Goal: Task Accomplishment & Management: Use online tool/utility

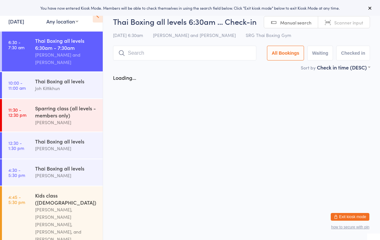
click at [38, 64] on div "[PERSON_NAME] and [PERSON_NAME]" at bounding box center [66, 58] width 62 height 15
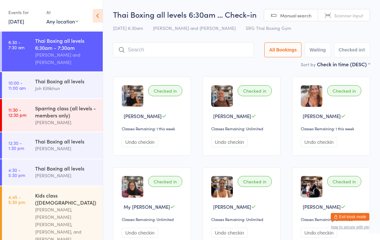
click at [159, 54] on input "search" at bounding box center [183, 49] width 141 height 15
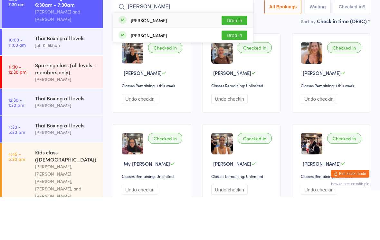
type input "[PERSON_NAME]"
click at [236, 59] on button "Drop in" at bounding box center [234, 63] width 26 height 9
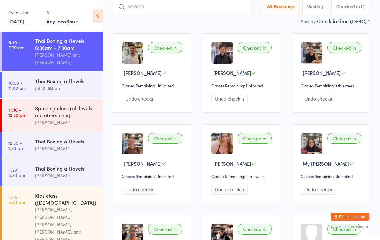
click at [158, 7] on input "search" at bounding box center [182, 6] width 138 height 15
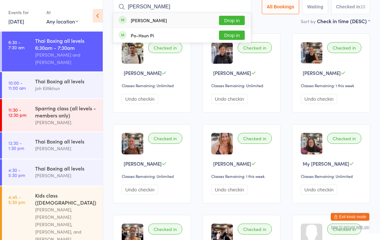
type input "[PERSON_NAME]"
click at [235, 19] on button "Drop in" at bounding box center [232, 20] width 26 height 9
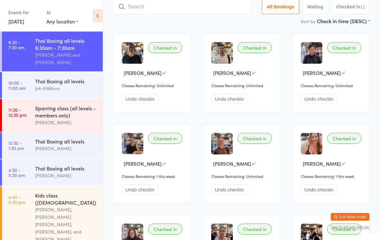
click at [178, 8] on input "search" at bounding box center [182, 6] width 138 height 15
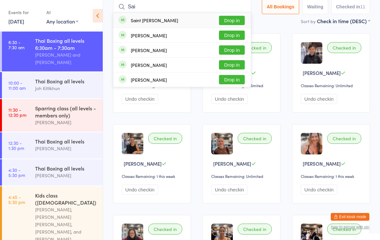
type input "Sai"
click at [238, 20] on button "Drop in" at bounding box center [232, 20] width 26 height 9
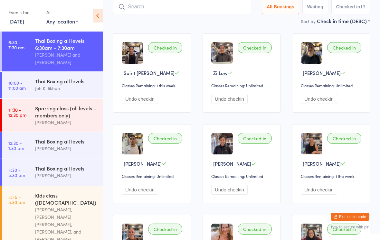
click at [168, 10] on input "search" at bounding box center [182, 6] width 138 height 15
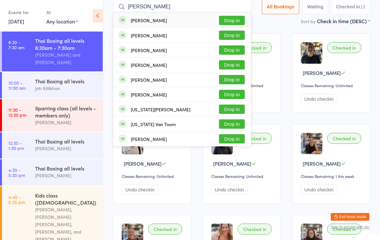
type input "George"
click at [231, 65] on button "Drop in" at bounding box center [232, 64] width 26 height 9
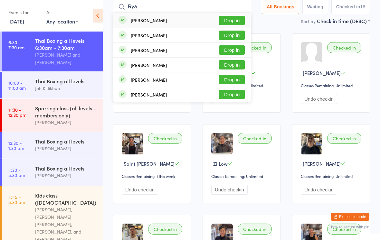
type input "Rya"
click at [230, 21] on button "Drop in" at bounding box center [232, 20] width 26 height 9
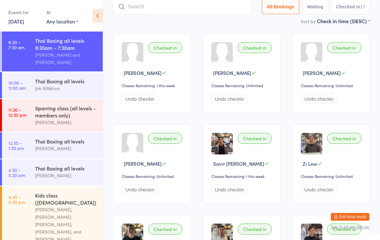
click at [224, 7] on input "search" at bounding box center [182, 6] width 138 height 15
type input "Eld"
click at [239, 17] on button "Drop in" at bounding box center [232, 20] width 26 height 9
